Goal: Information Seeking & Learning: Learn about a topic

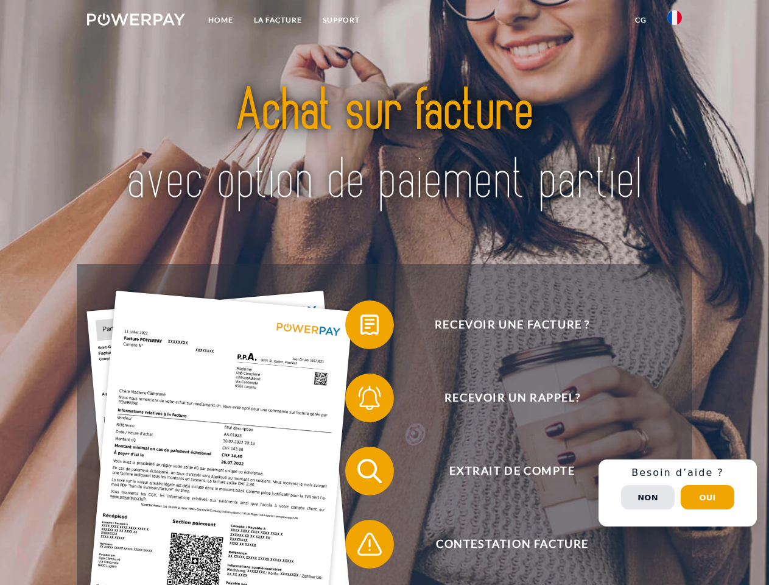
click at [136, 21] on img at bounding box center [136, 19] width 98 height 12
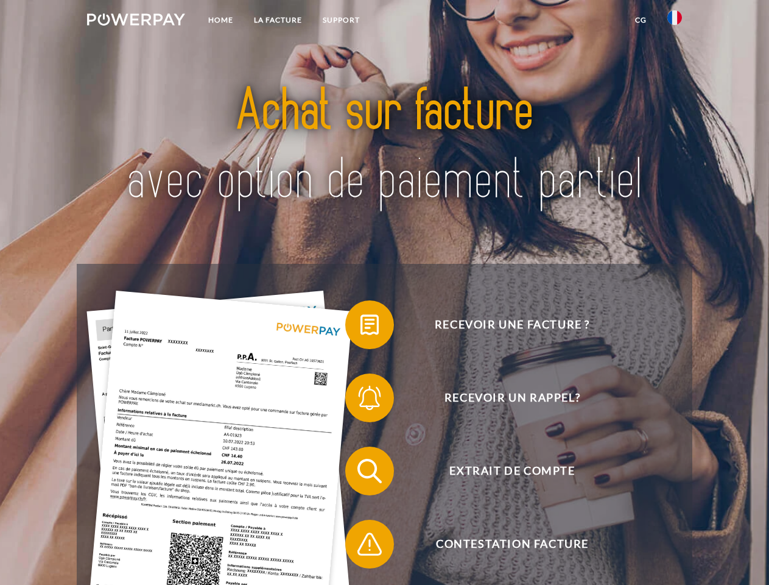
click at [675, 21] on img at bounding box center [675, 17] width 15 height 15
click at [641, 20] on link "CG" at bounding box center [641, 20] width 32 height 22
click at [361, 327] on span at bounding box center [351, 324] width 61 height 61
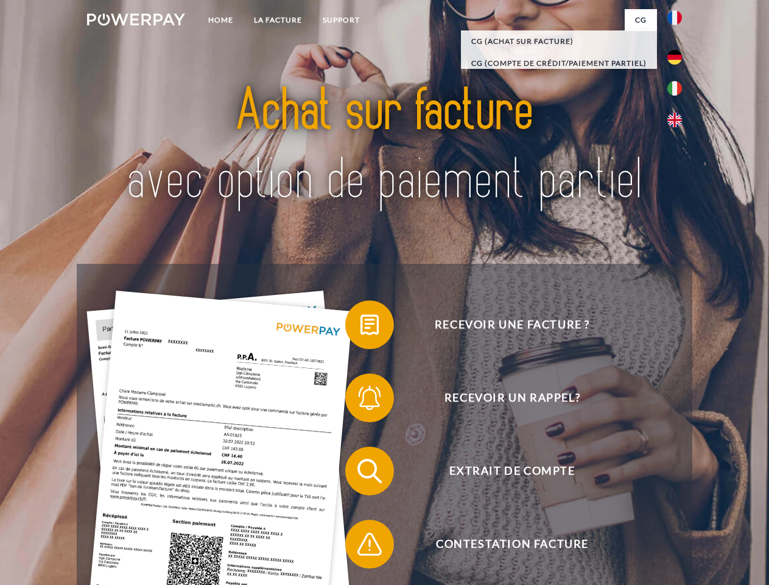
click at [361, 400] on span at bounding box center [351, 397] width 61 height 61
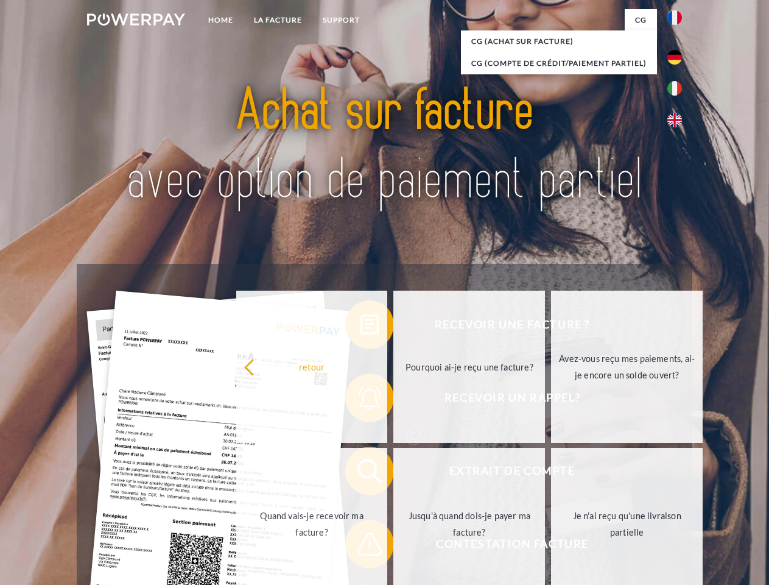
click at [393, 473] on link "Jusqu'à quand dois-je payer ma facture?" at bounding box center [469, 524] width 152 height 152
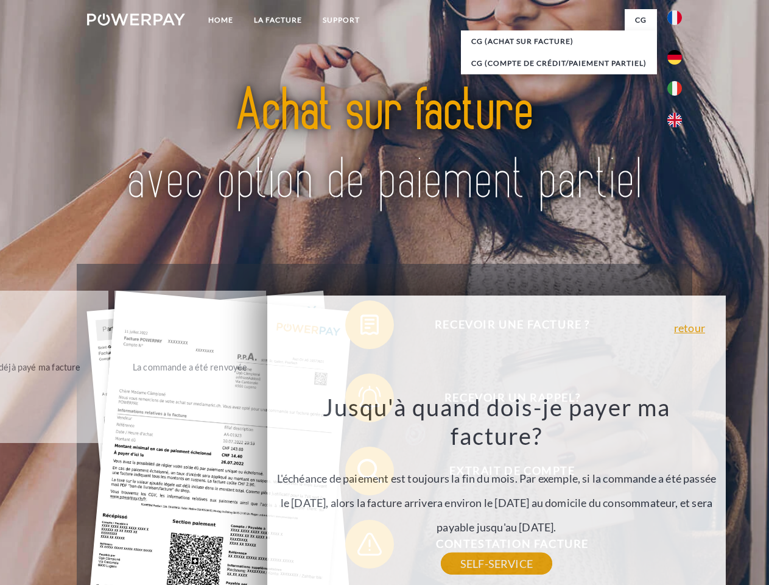
click at [361, 546] on div "Recevoir une facture ? Recevoir un rappel? Extrait de compte retour" at bounding box center [384, 507] width 615 height 487
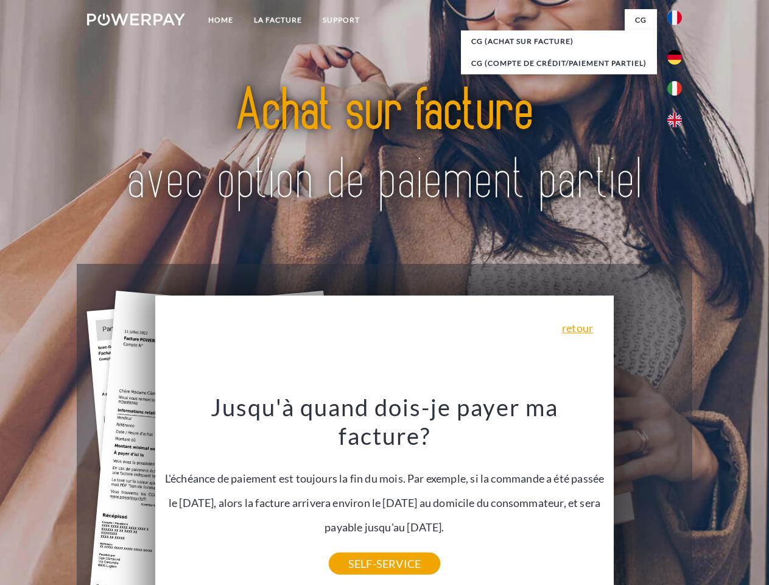
click at [678, 493] on div "Recevoir une facture ? Recevoir un rappel? Extrait de compte retour" at bounding box center [384, 507] width 615 height 487
click at [648, 495] on span "Extrait de compte" at bounding box center [512, 470] width 298 height 49
click at [708, 497] on header "Home LA FACTURE Support" at bounding box center [384, 420] width 769 height 841
